Goal: Find specific page/section: Find specific page/section

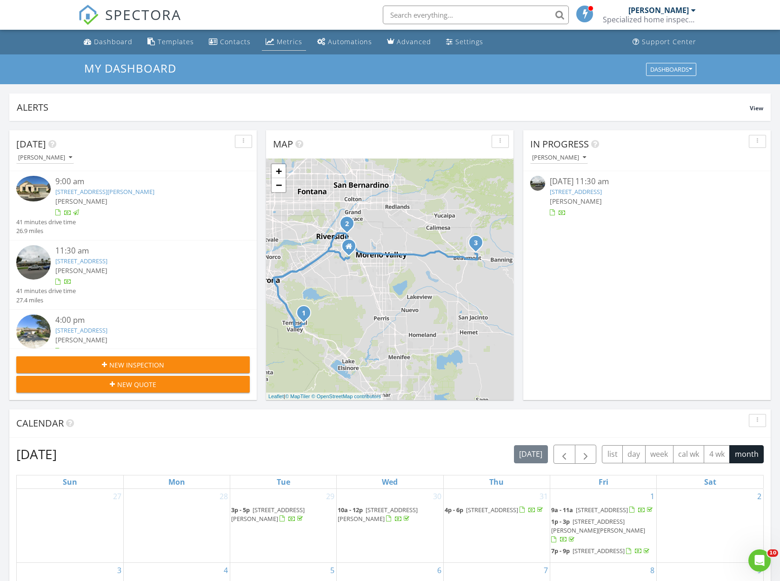
click at [279, 41] on div "Metrics" at bounding box center [290, 41] width 26 height 9
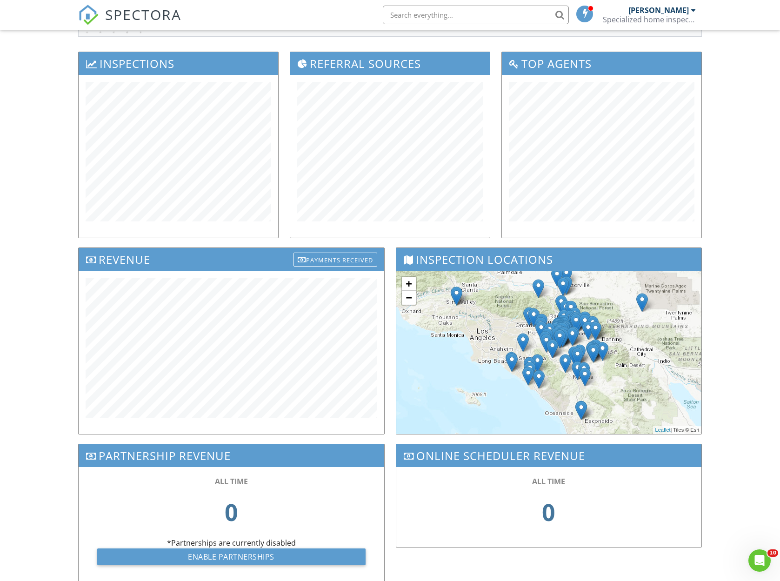
scroll to position [100, 0]
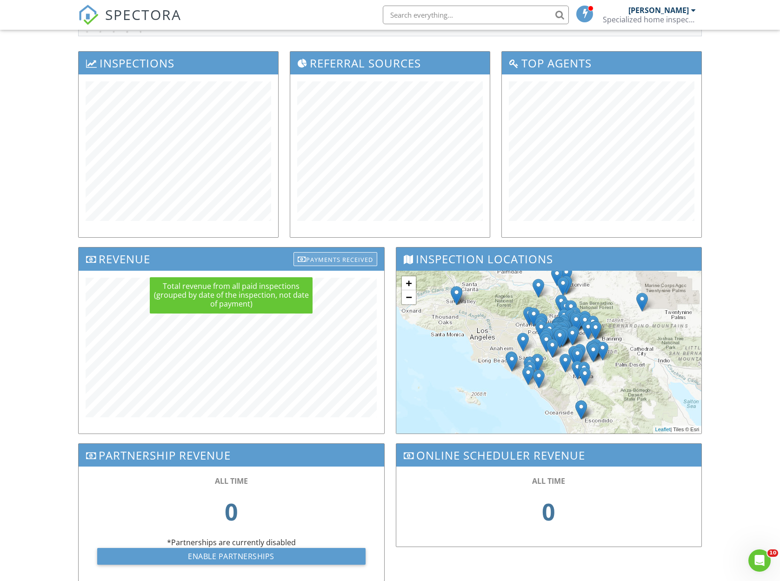
click at [319, 257] on div "Payments Received" at bounding box center [335, 259] width 84 height 14
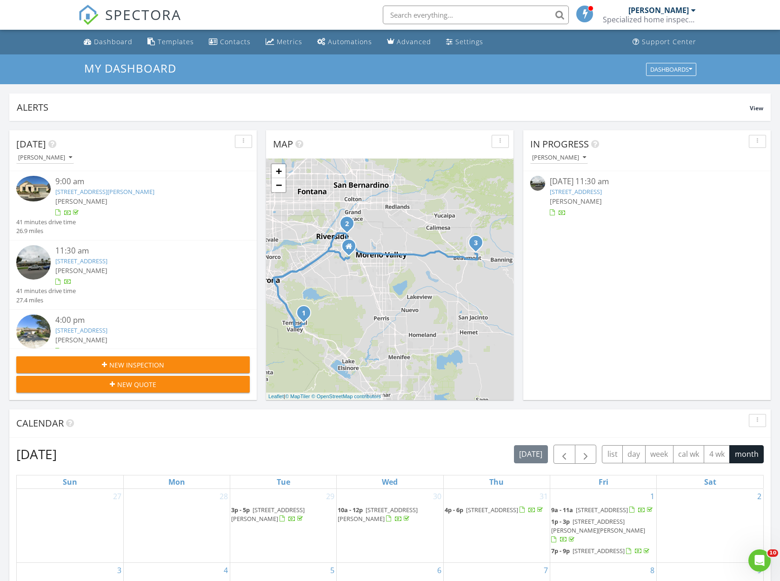
click at [579, 189] on link "2891 Canyon Crest Dr, Riverside, CA 92507" at bounding box center [576, 191] width 52 height 8
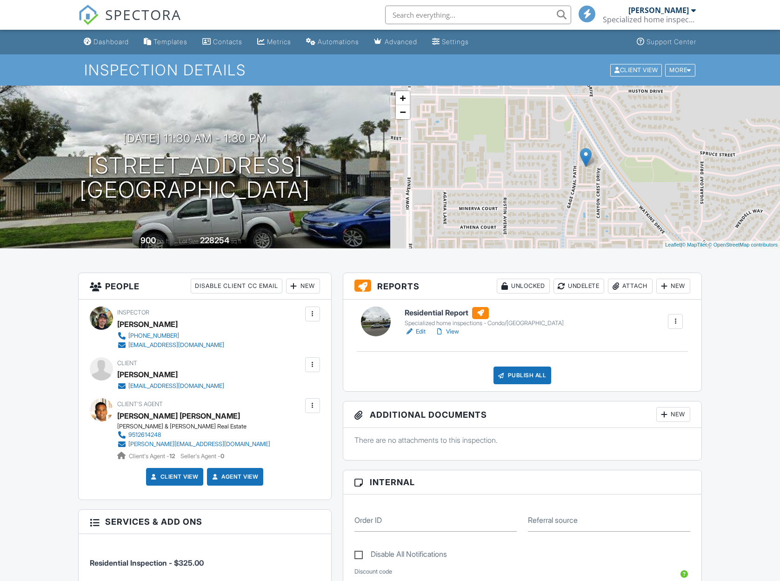
click at [425, 311] on h6 "Residential Report" at bounding box center [484, 313] width 159 height 12
